Goal: Information Seeking & Learning: Learn about a topic

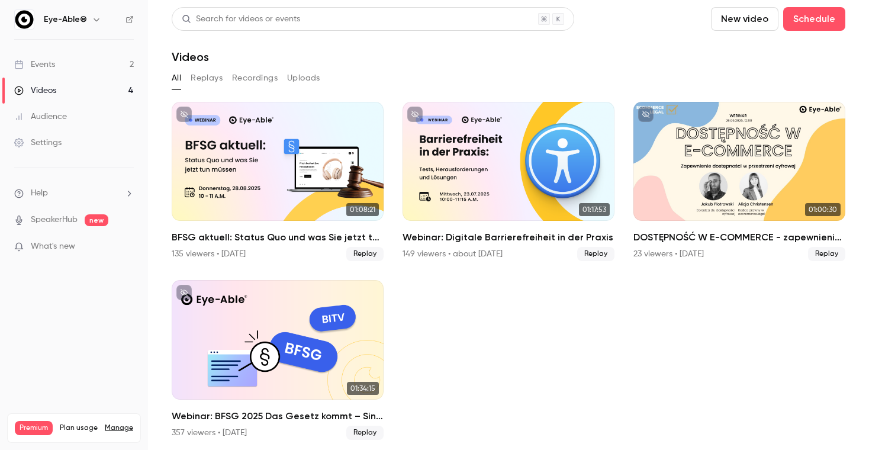
click at [88, 66] on link "Events 2" at bounding box center [74, 65] width 148 height 26
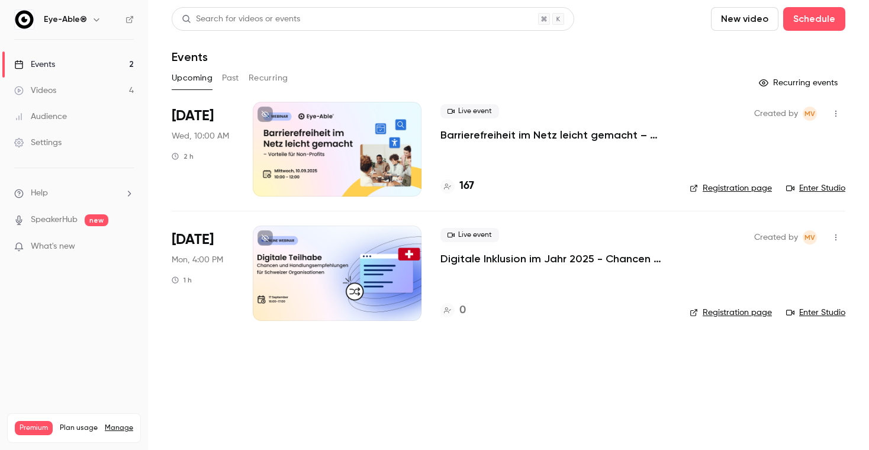
click at [535, 136] on p "Barrierefreiheit im Netz leicht gemacht – Vorteile für Non-Profits" at bounding box center [556, 135] width 230 height 14
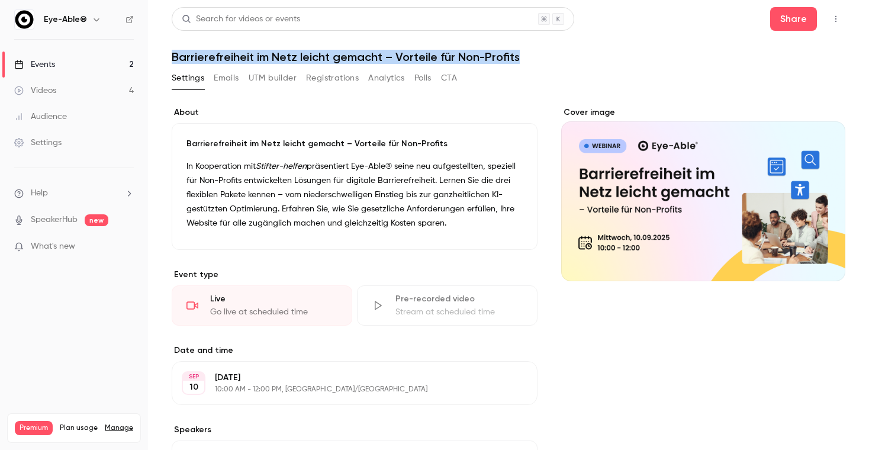
drag, startPoint x: 162, startPoint y: 53, endPoint x: 578, endPoint y: 51, distance: 415.7
click at [578, 52] on main "Search for videos or events Share Barrierefreiheit im Netz leicht gemacht – Vor…" at bounding box center [508, 225] width 721 height 450
copy h1 "Barrierefreiheit im Netz leicht gemacht – Vorteile für Non-Profits"
